Goal: Information Seeking & Learning: Learn about a topic

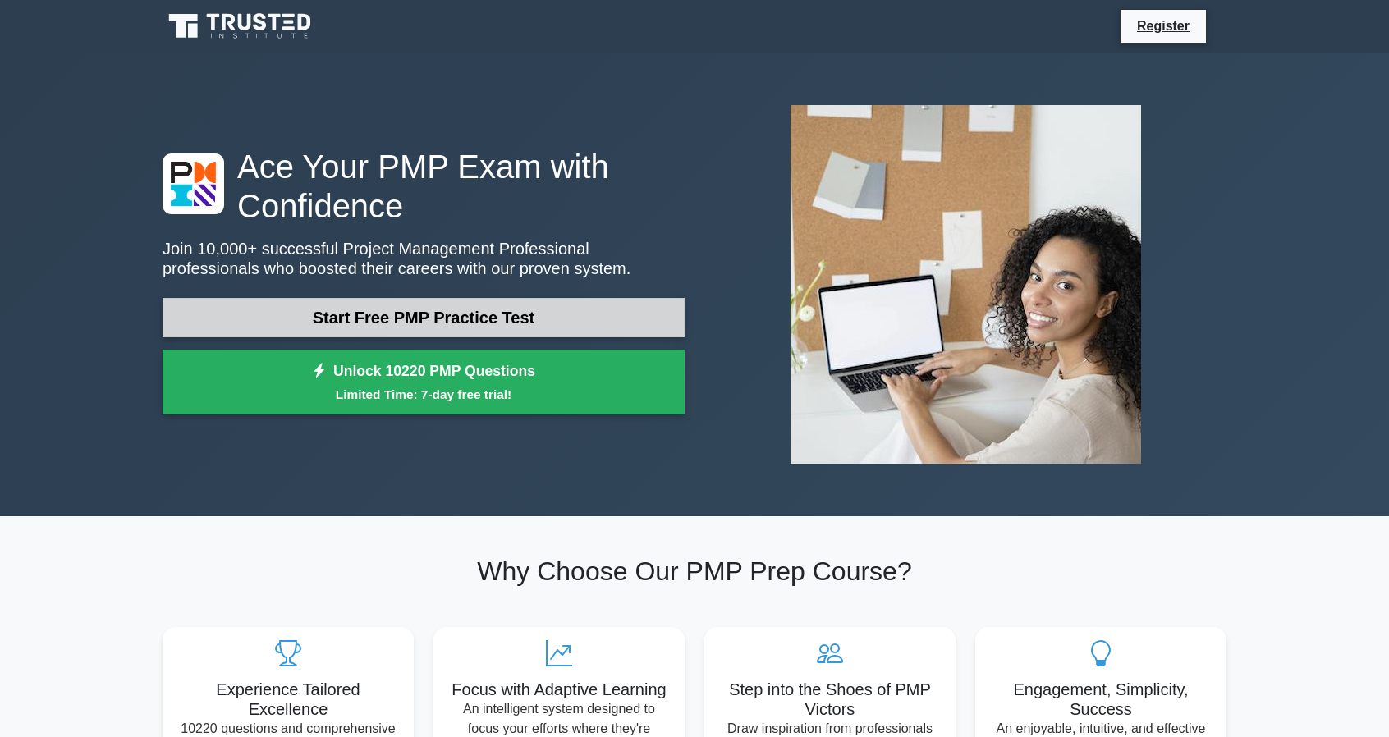
click at [503, 314] on link "Start Free PMP Practice Test" at bounding box center [424, 317] width 522 height 39
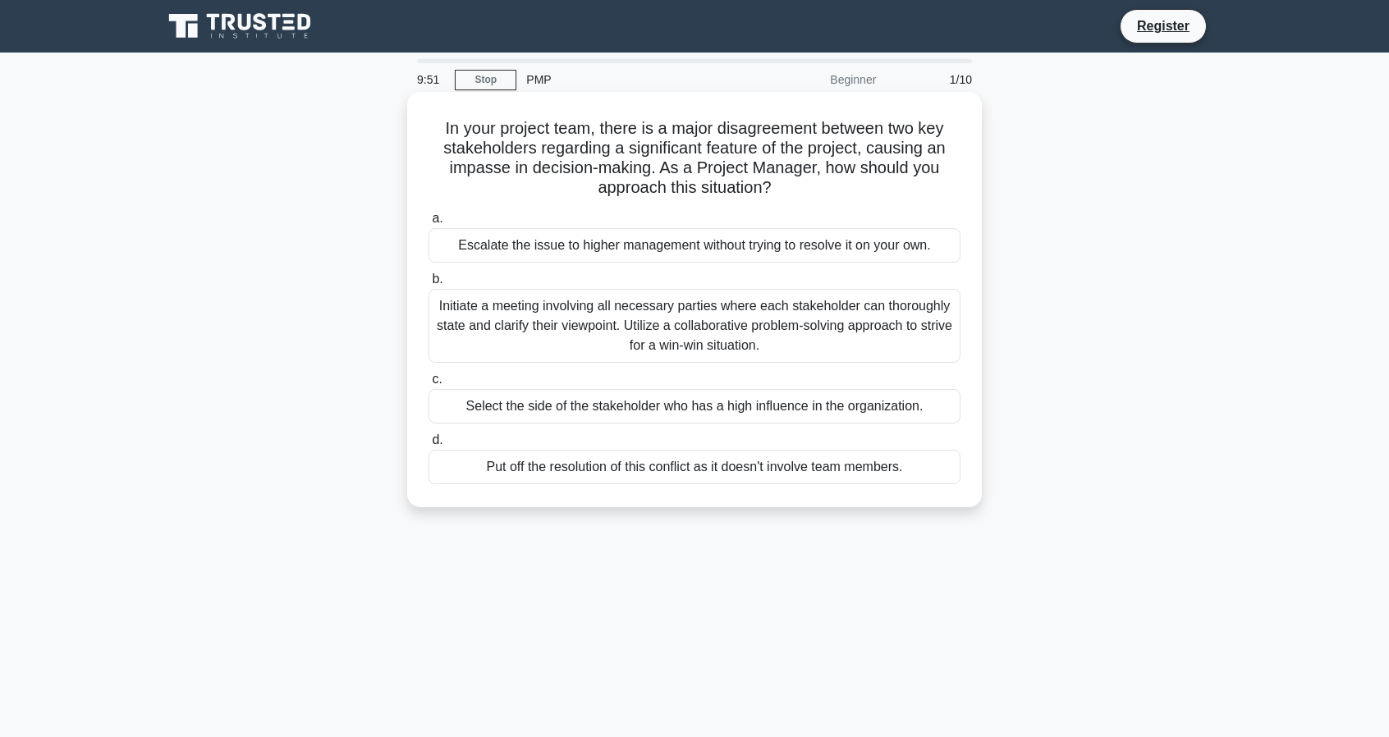
drag, startPoint x: 594, startPoint y: 136, endPoint x: 936, endPoint y: 186, distance: 345.1
click at [936, 186] on h5 "In your project team, there is a major disagreement between two key stakeholder…" at bounding box center [694, 158] width 535 height 80
click at [654, 339] on div "Initiate a meeting involving all necessary parties where each stakeholder can t…" at bounding box center [694, 326] width 532 height 74
click at [428, 285] on input "b. Initiate a meeting involving all necessary parties where each stakeholder ca…" at bounding box center [428, 279] width 0 height 11
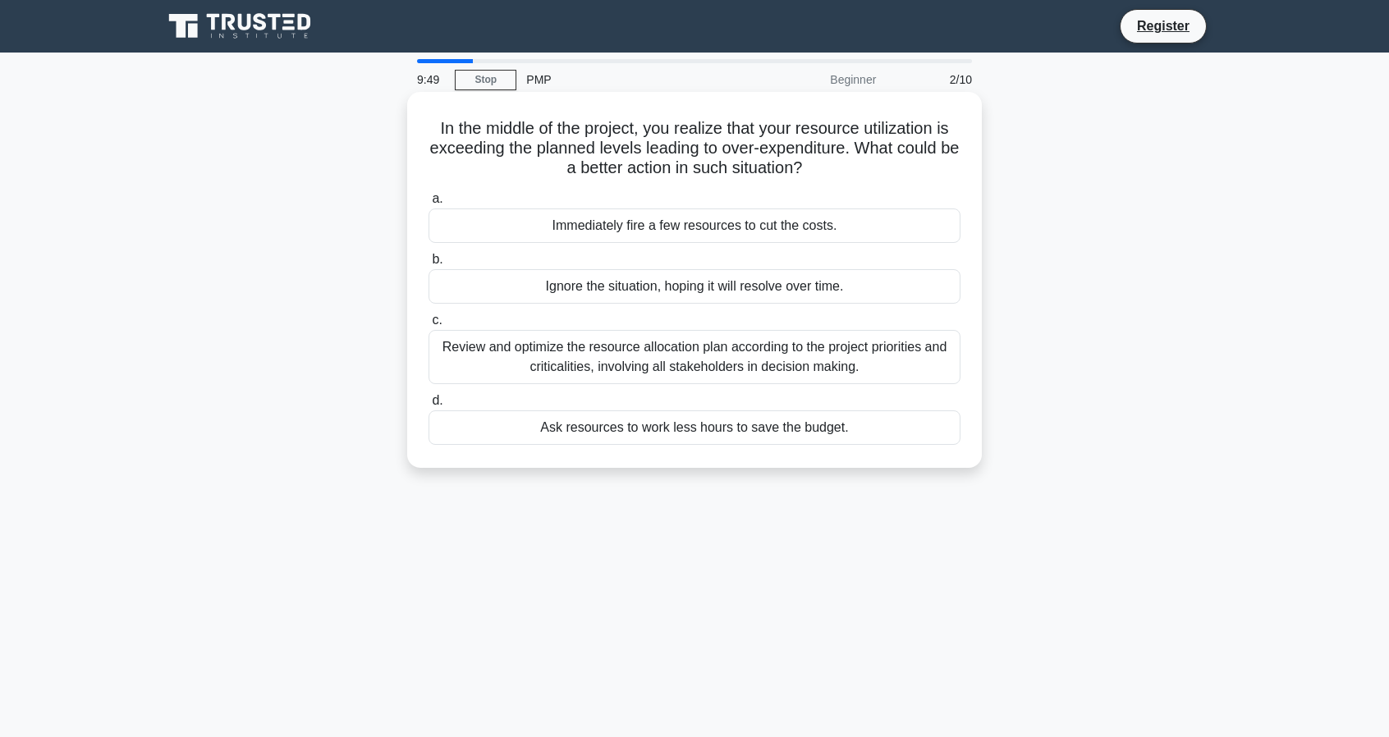
click at [618, 357] on div "Review and optimize the resource allocation plan according to the project prior…" at bounding box center [694, 357] width 532 height 54
click at [428, 326] on input "c. Review and optimize the resource allocation plan according to the project pr…" at bounding box center [428, 320] width 0 height 11
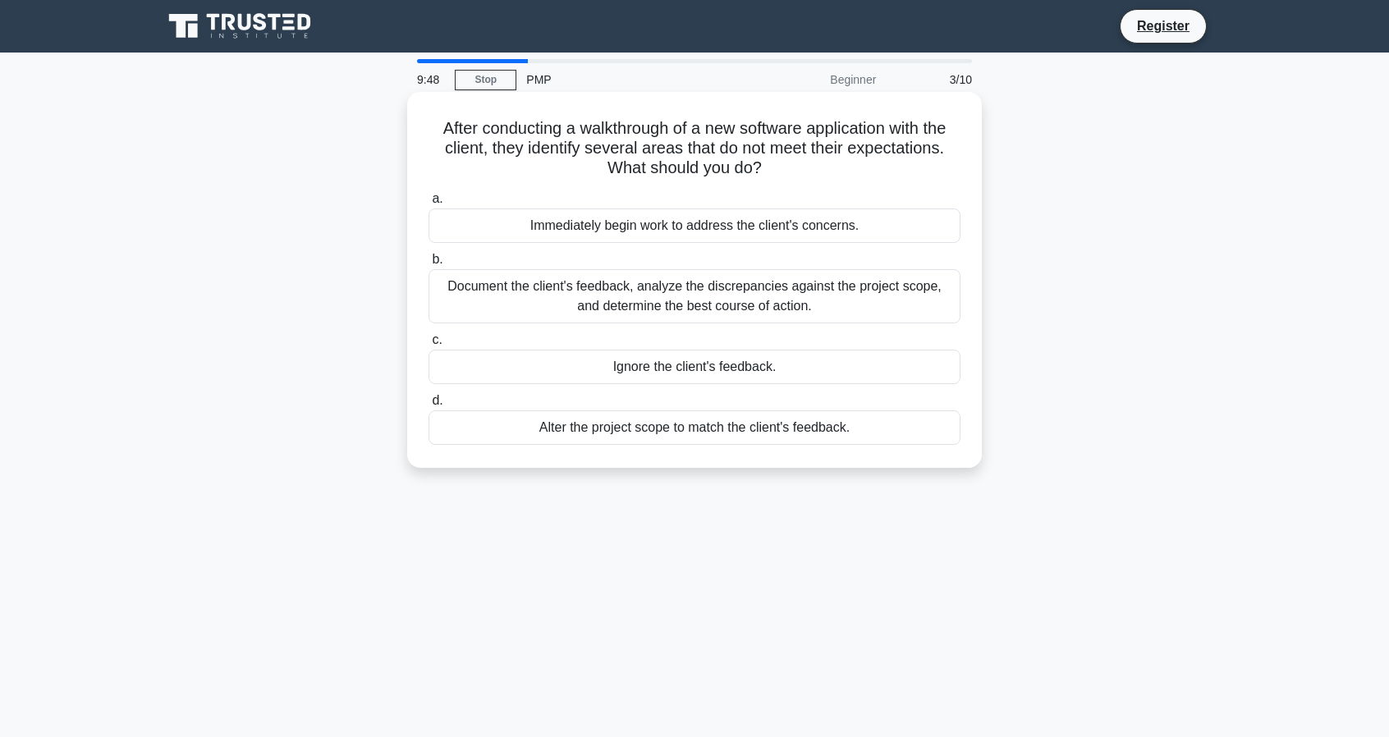
click at [634, 284] on div "Document the client's feedback, analyze the discrepancies against the project s…" at bounding box center [694, 296] width 532 height 54
click at [428, 265] on input "b. Document the client's feedback, analyze the discrepancies against the projec…" at bounding box center [428, 259] width 0 height 11
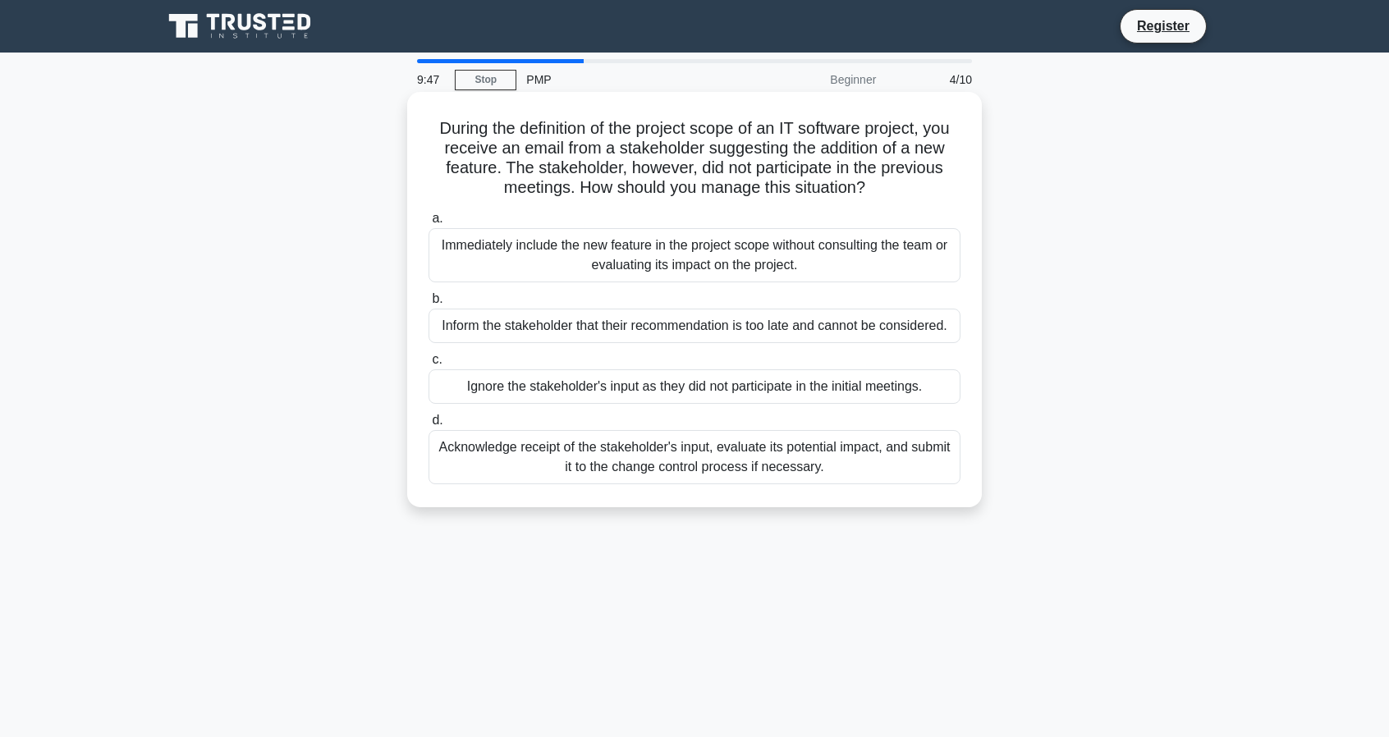
click at [634, 332] on div "Inform the stakeholder that their recommendation is too late and cannot be cons…" at bounding box center [694, 326] width 532 height 34
click at [428, 305] on input "b. Inform the stakeholder that their recommendation is too late and cannot be c…" at bounding box center [428, 299] width 0 height 11
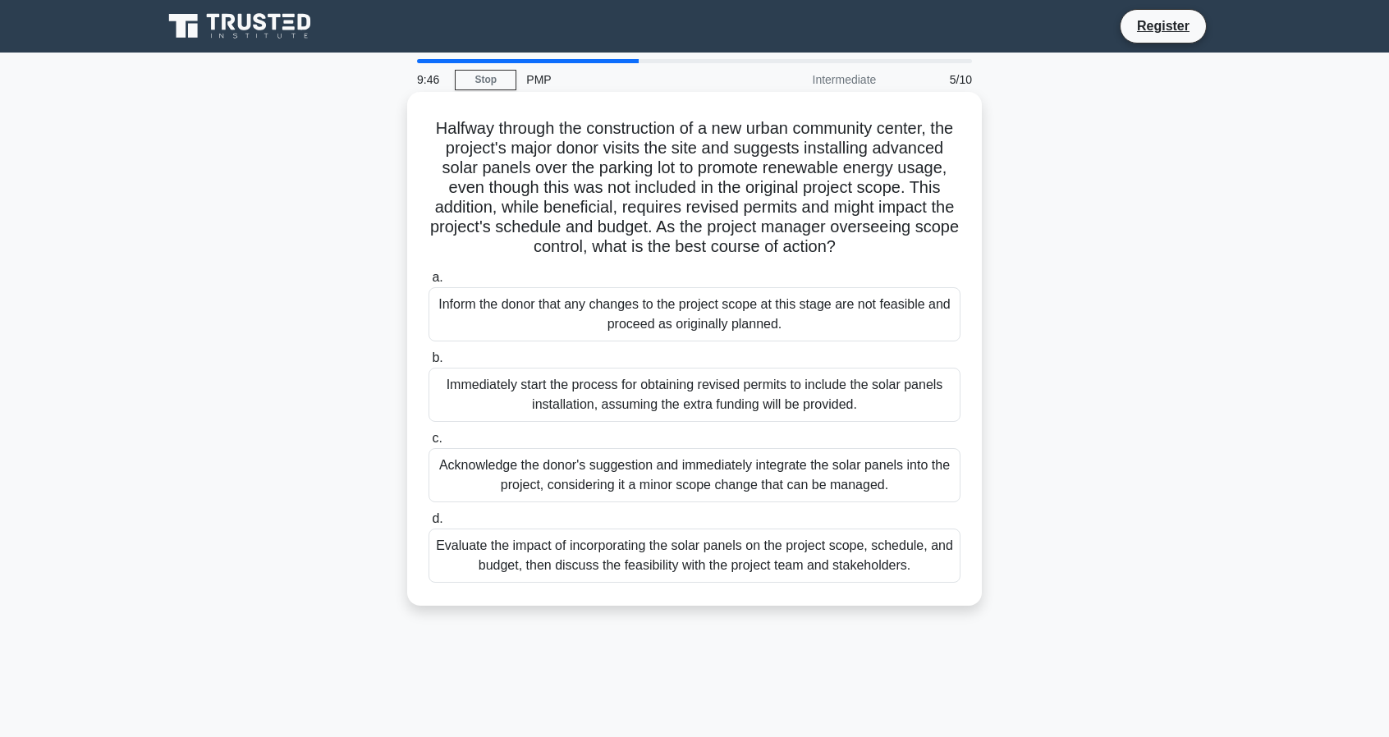
click at [627, 413] on div "Immediately start the process for obtaining revised permits to include the sola…" at bounding box center [694, 395] width 532 height 54
click at [428, 364] on input "b. Immediately start the process for obtaining revised permits to include the s…" at bounding box center [428, 358] width 0 height 11
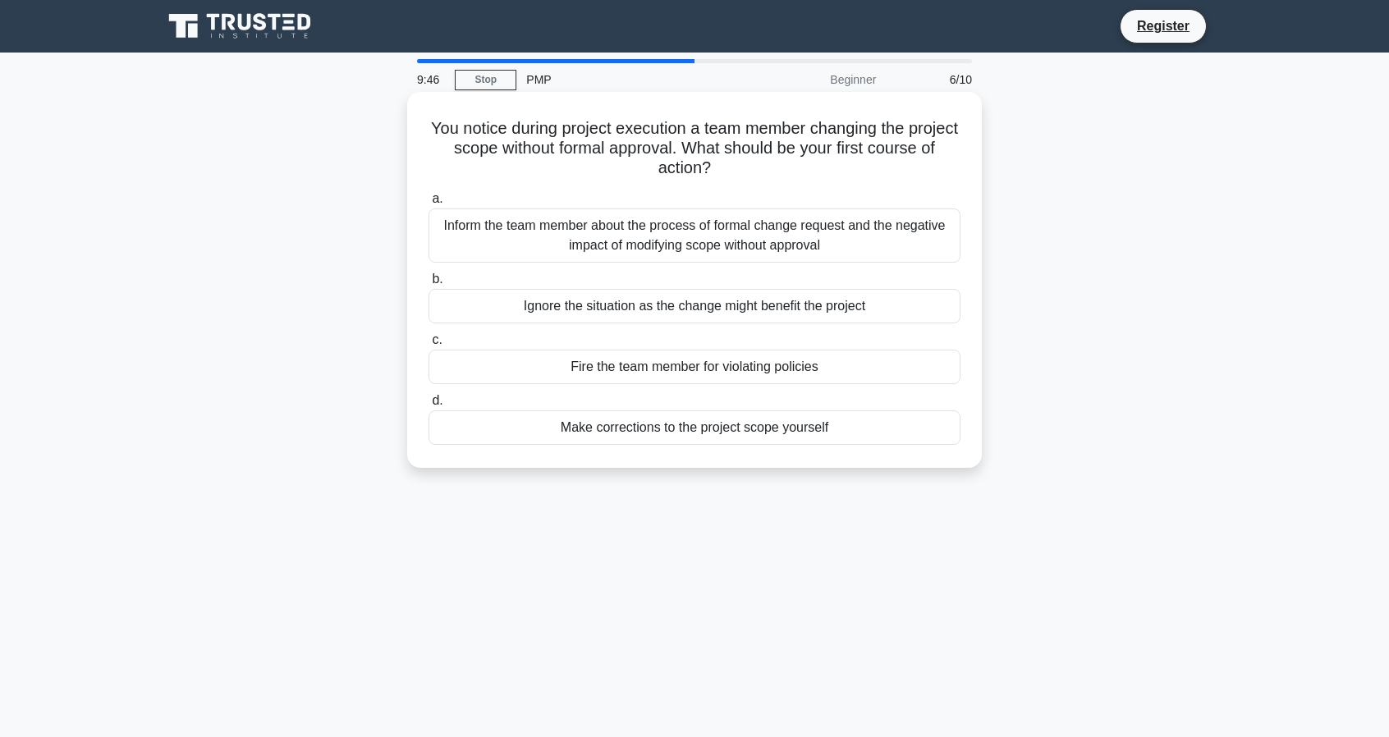
click at [630, 430] on div "Make corrections to the project scope yourself" at bounding box center [694, 427] width 532 height 34
click at [428, 406] on input "d. Make corrections to the project scope yourself" at bounding box center [428, 401] width 0 height 11
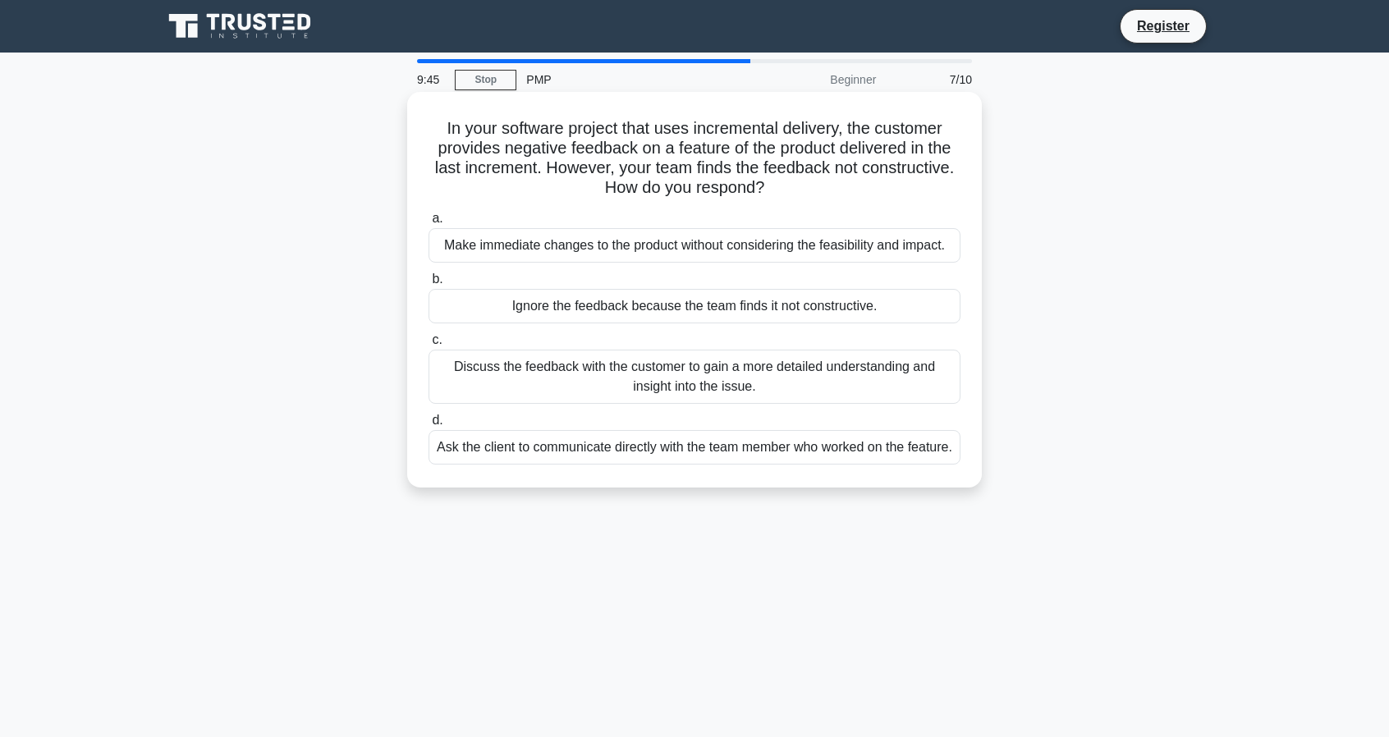
click at [630, 342] on label "c. Discuss the feedback with the customer to gain a more detailed understanding…" at bounding box center [694, 367] width 532 height 74
click at [428, 342] on input "c. Discuss the feedback with the customer to gain a more detailed understanding…" at bounding box center [428, 340] width 0 height 11
